Goal: Information Seeking & Learning: Learn about a topic

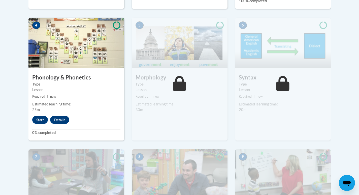
scroll to position [302, 0]
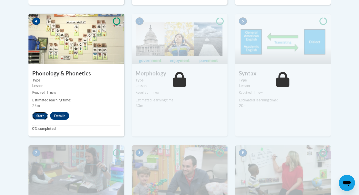
click at [40, 115] on button "Start" at bounding box center [40, 116] width 16 height 8
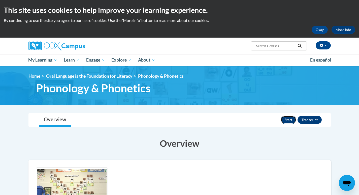
click at [289, 118] on button "Start" at bounding box center [289, 120] width 16 height 8
